Goal: Check status: Check status

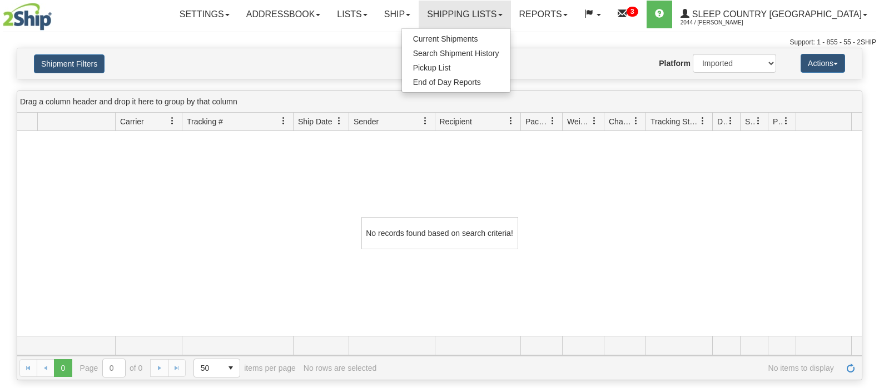
select select "1"
click at [499, 53] on span "Search Shipment History" at bounding box center [456, 53] width 86 height 9
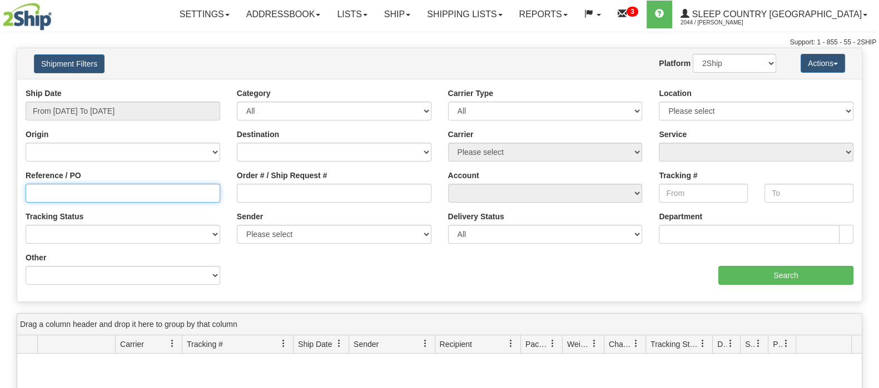
click at [102, 196] on input "Reference / PO" at bounding box center [123, 193] width 195 height 19
paste input "9007H976245"
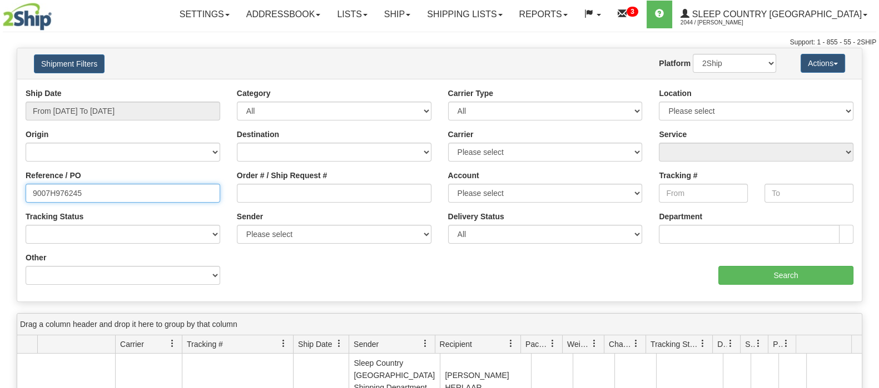
type input "9007H976245"
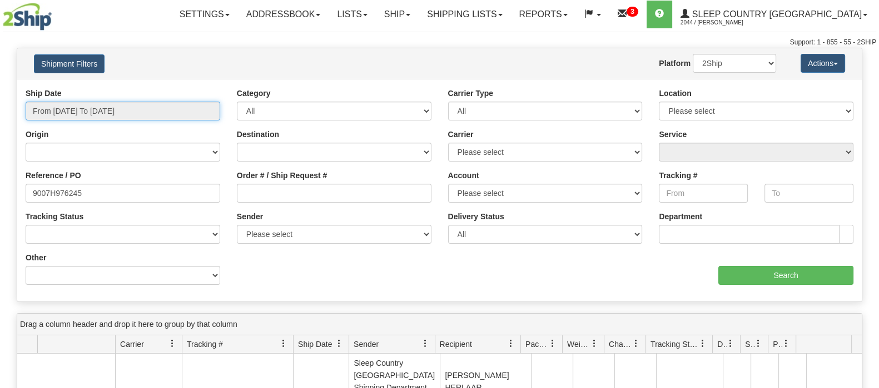
click at [134, 105] on input "From 08/20/2025 To 08/21/2025" at bounding box center [123, 111] width 195 height 19
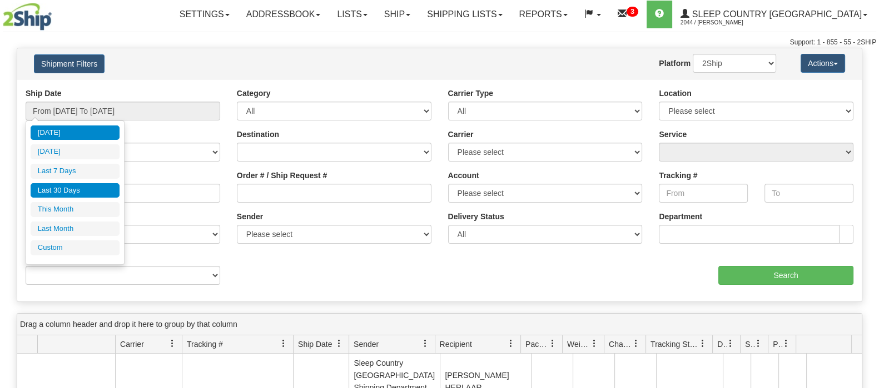
click at [73, 192] on li "Last 30 Days" at bounding box center [75, 190] width 89 height 15
type input "From 07/23/2025 To 08/21/2025"
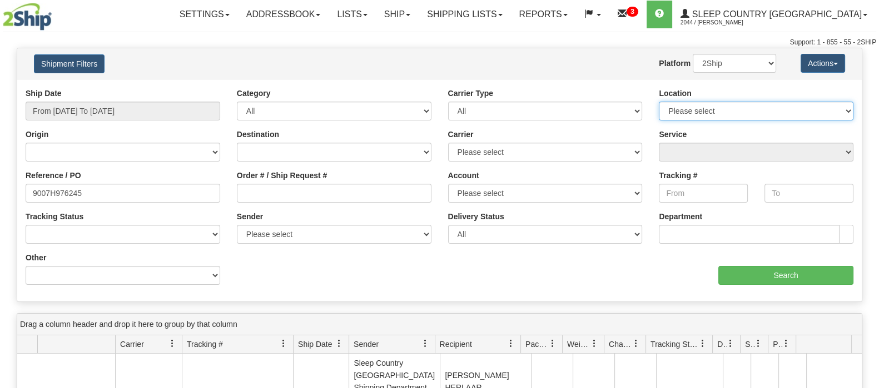
click at [799, 111] on select "Please select Old Toronto DC 921 922 93 94 97 390 915 916 98 902 95 96 90 91 92…" at bounding box center [756, 111] width 195 height 19
select select "7127"
click at [659, 102] on select "Please select Old Toronto DC 921 922 93 94 97 390 915 916 98 902 95 96 90 91 92…" at bounding box center [756, 111] width 195 height 19
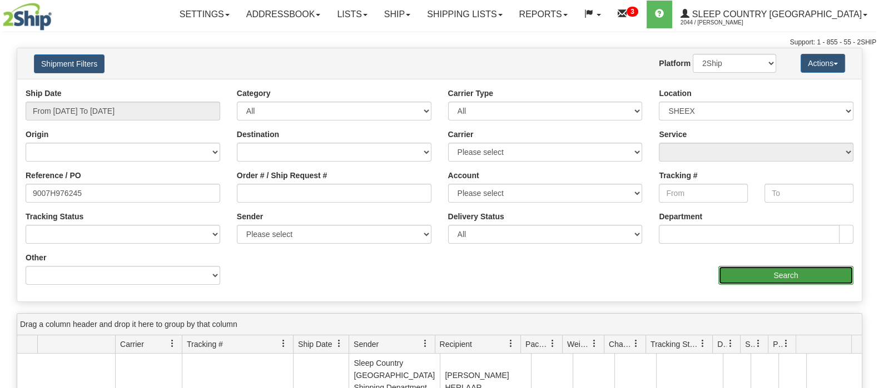
click at [777, 276] on input "Search" at bounding box center [785, 275] width 135 height 19
